Goal: Task Accomplishment & Management: Use online tool/utility

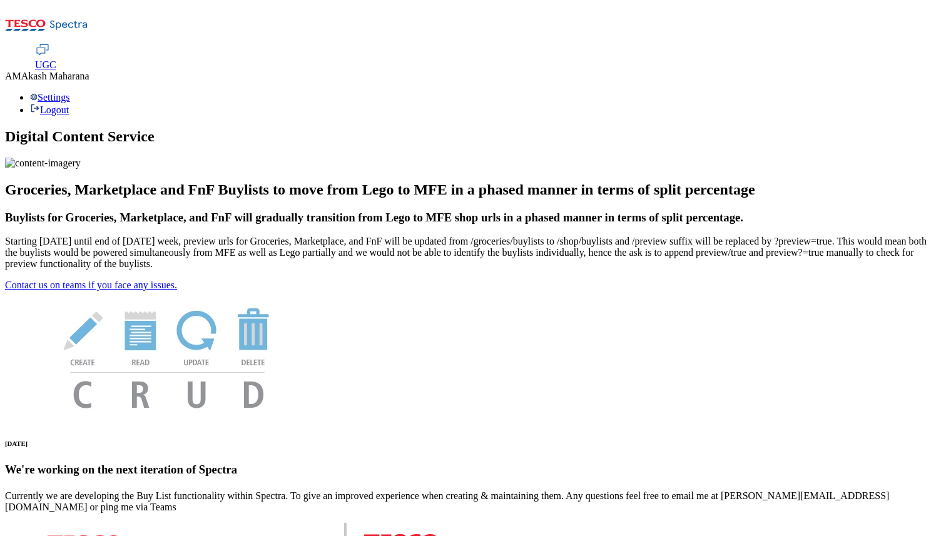
click at [56, 59] on span "UGC" at bounding box center [45, 64] width 21 height 11
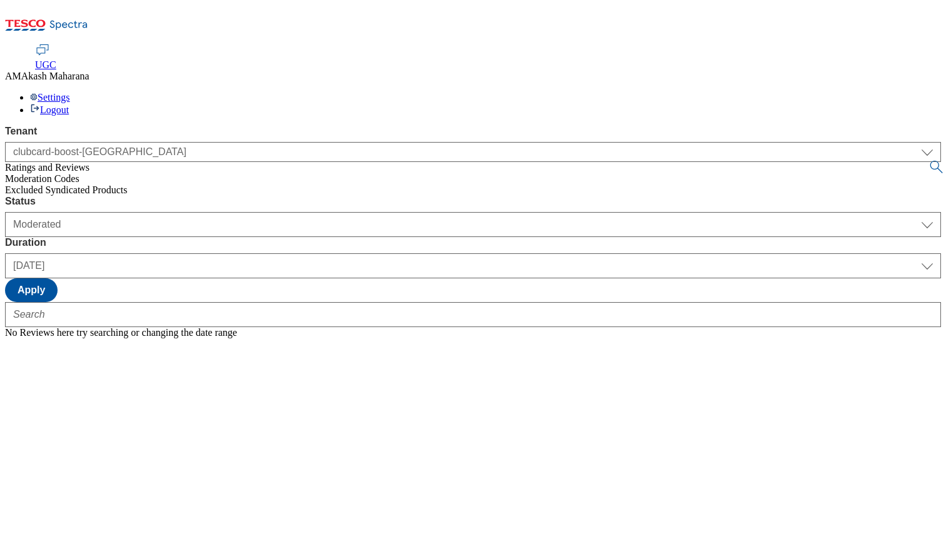
click at [81, 185] on span "Excluded Syndicated Products" at bounding box center [66, 190] width 123 height 11
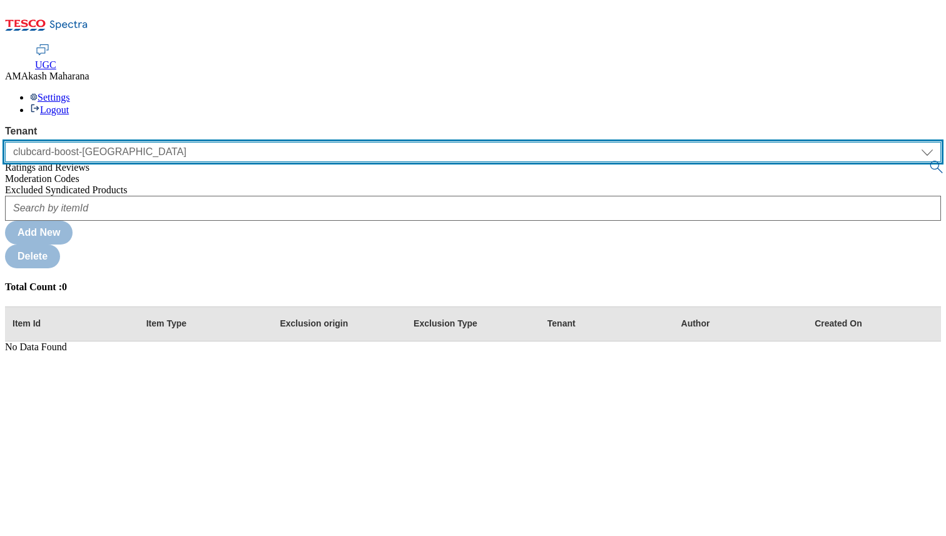
click at [132, 142] on select "clubcard-boost-uk ghs-[GEOGRAPHIC_DATA]" at bounding box center [473, 152] width 936 height 20
select select "ghs-[GEOGRAPHIC_DATA]"
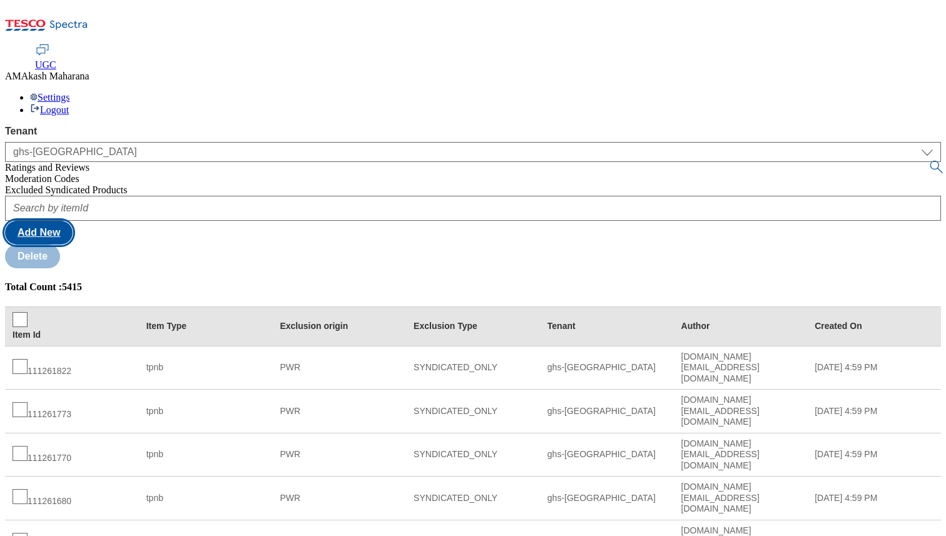
click at [73, 221] on button "Add New" at bounding box center [39, 233] width 68 height 24
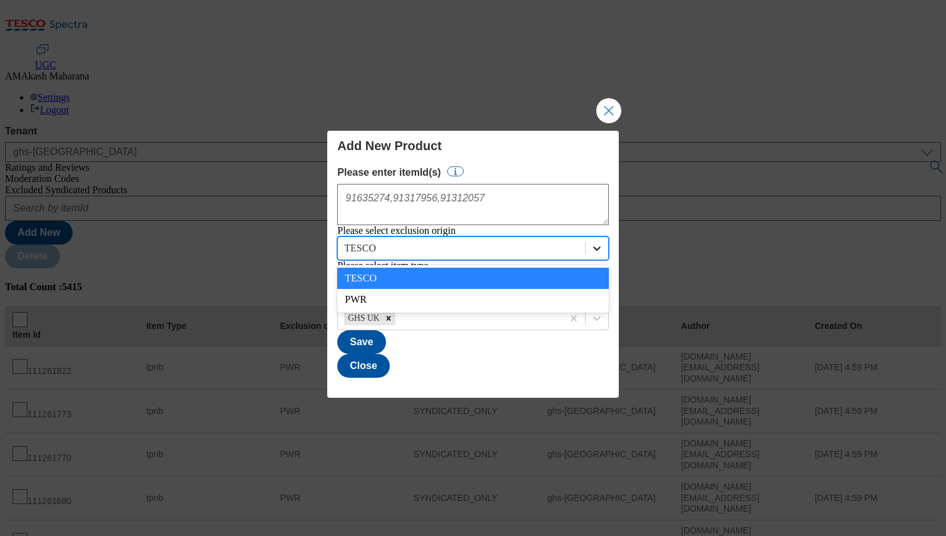
click at [591, 250] on icon "Modal" at bounding box center [597, 248] width 13 height 13
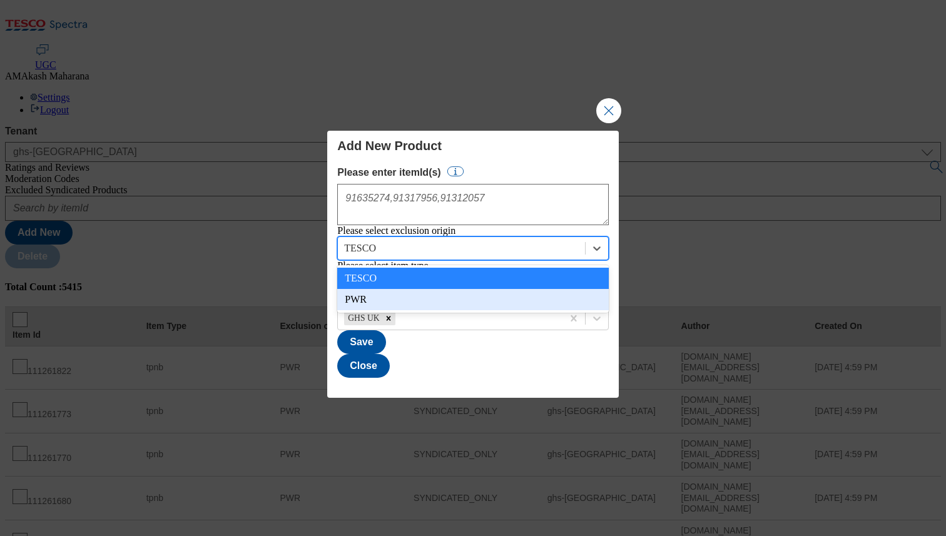
click at [552, 296] on div "PWR" at bounding box center [472, 299] width 271 height 21
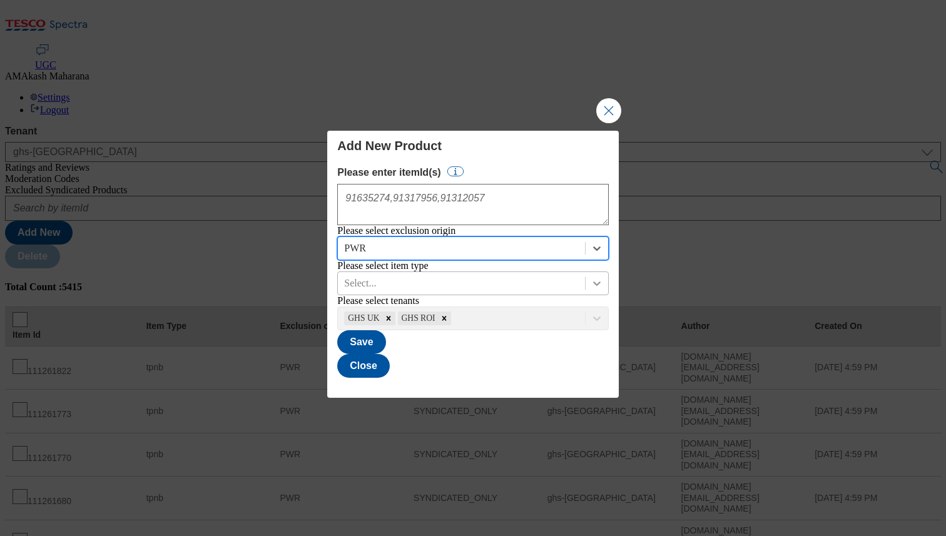
click at [591, 287] on icon "Modal" at bounding box center [597, 283] width 13 height 13
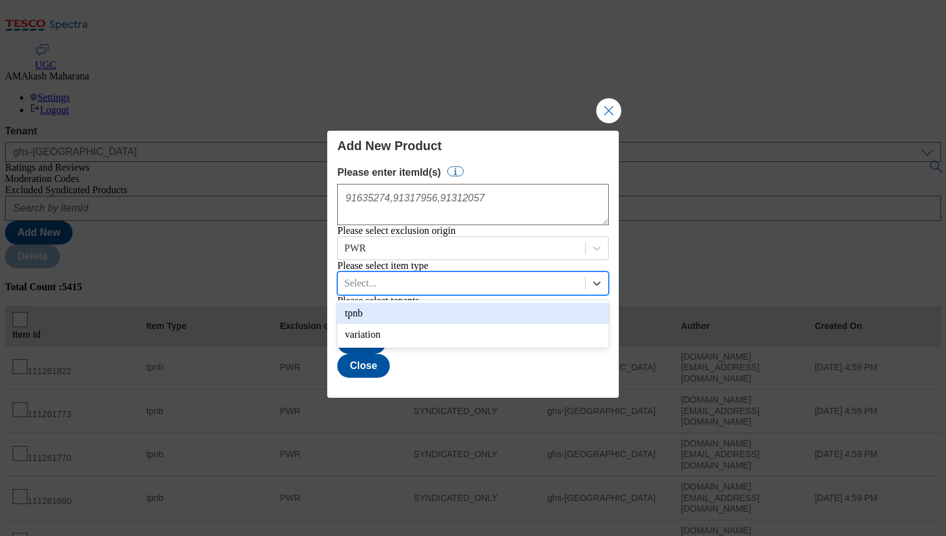
click at [450, 321] on div "tpnb" at bounding box center [472, 313] width 271 height 21
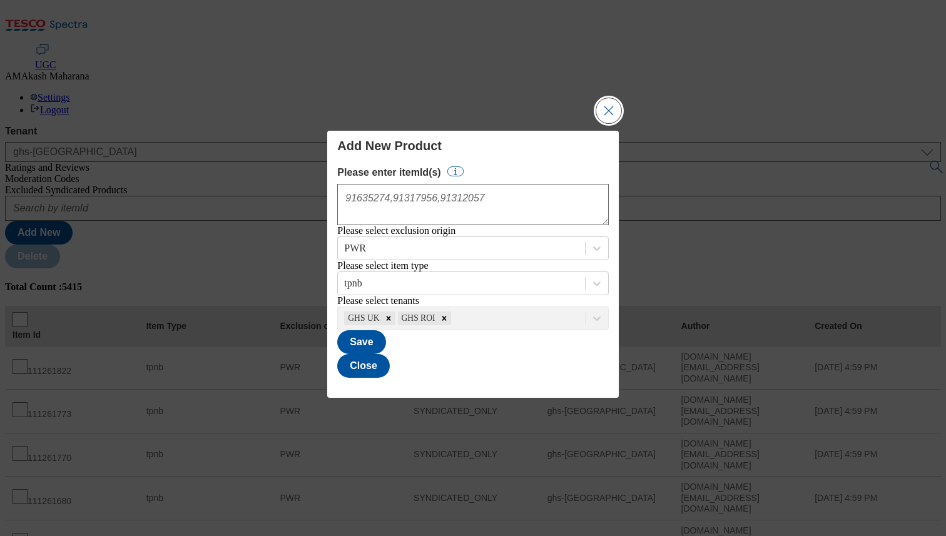
click at [596, 98] on button "Close Modal" at bounding box center [608, 110] width 25 height 25
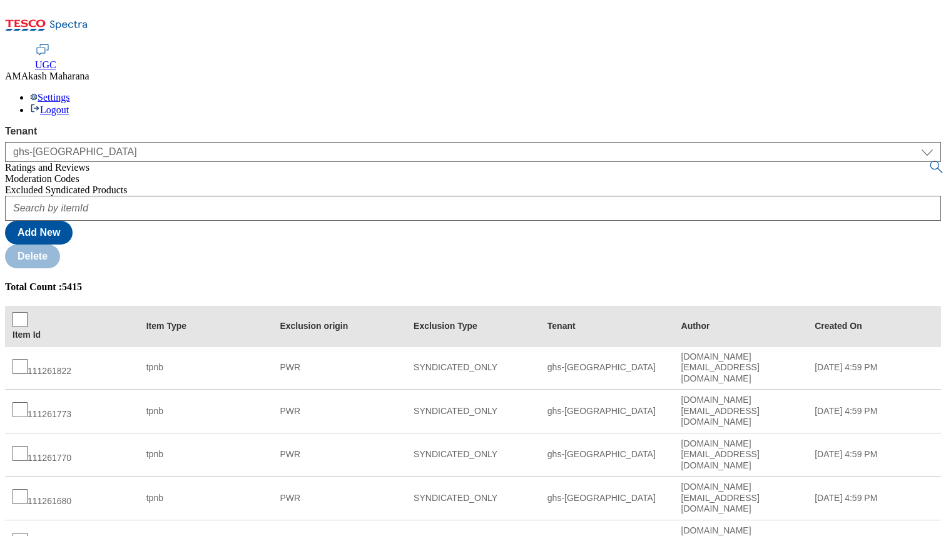
click at [706, 196] on div "Add New Delete" at bounding box center [473, 232] width 936 height 73
